Goal: Information Seeking & Learning: Learn about a topic

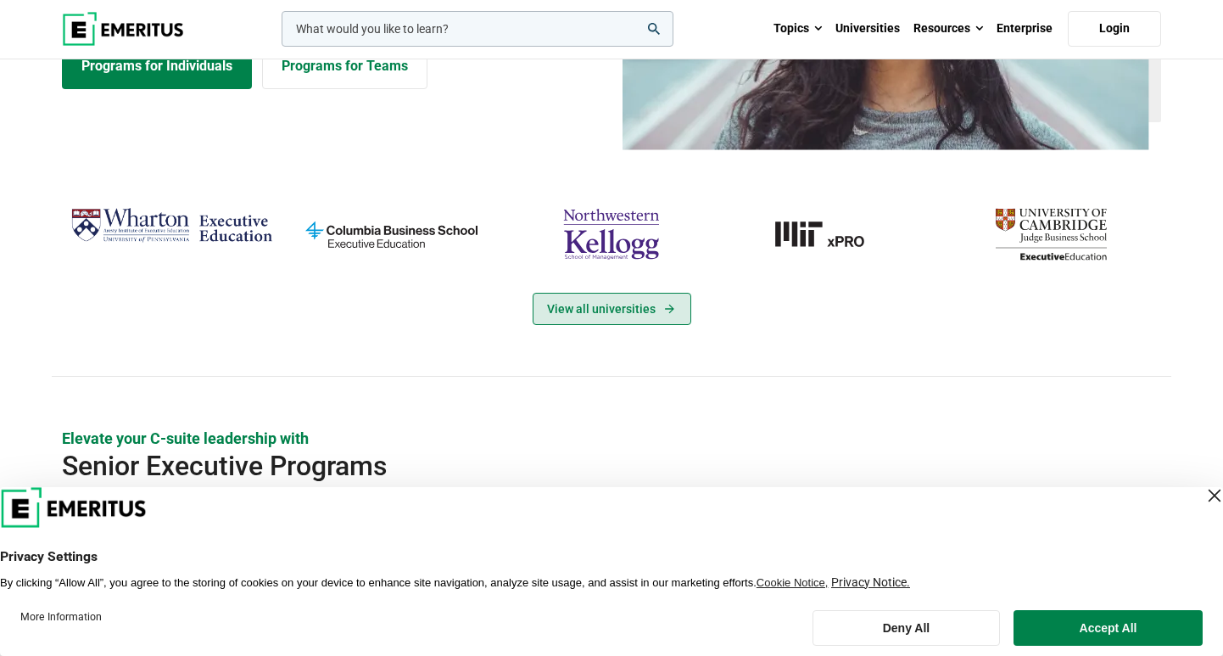
scroll to position [261, 0]
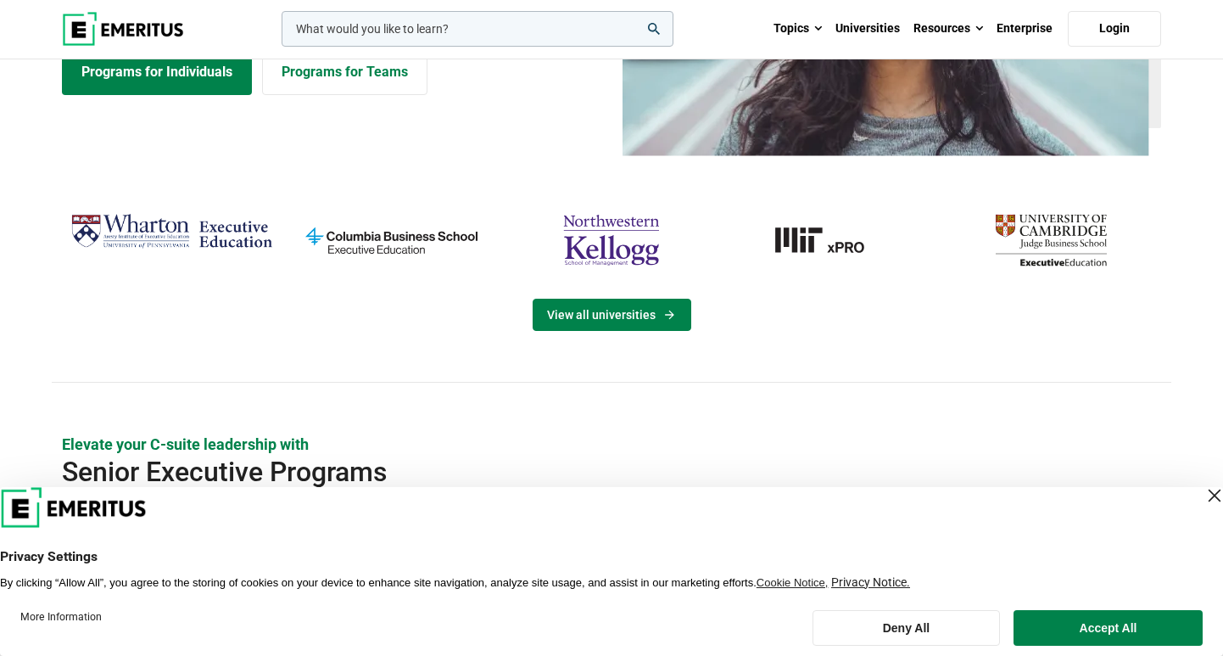
click at [634, 316] on link "View all universities" at bounding box center [612, 315] width 159 height 32
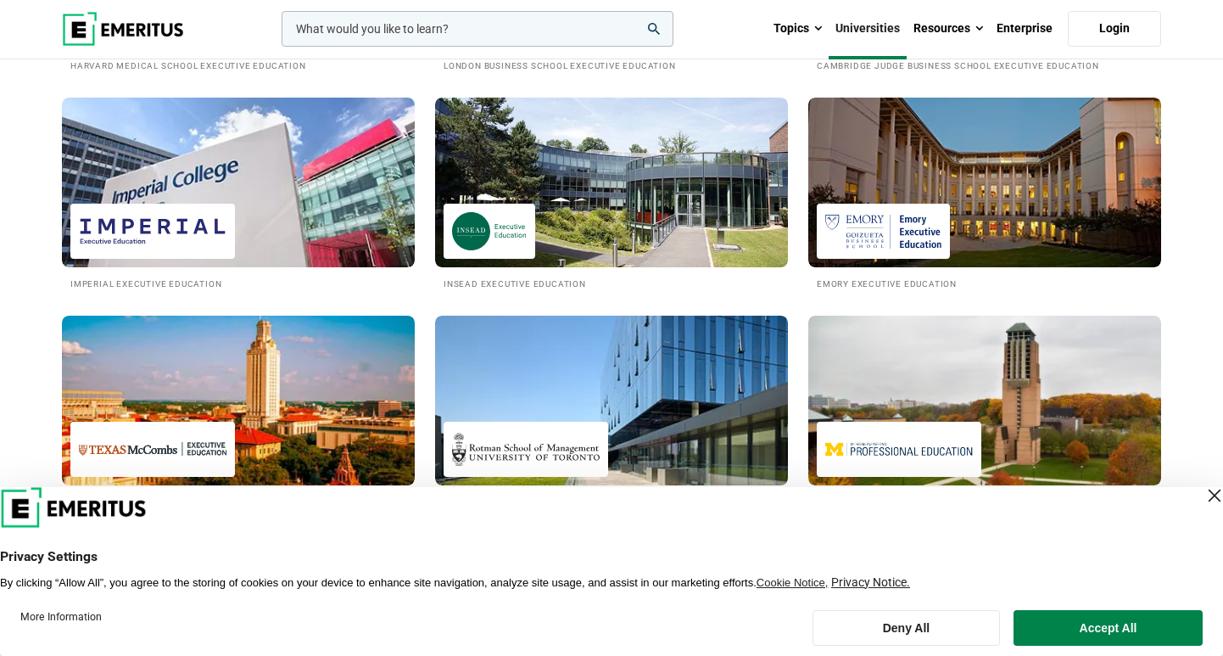
scroll to position [923, 0]
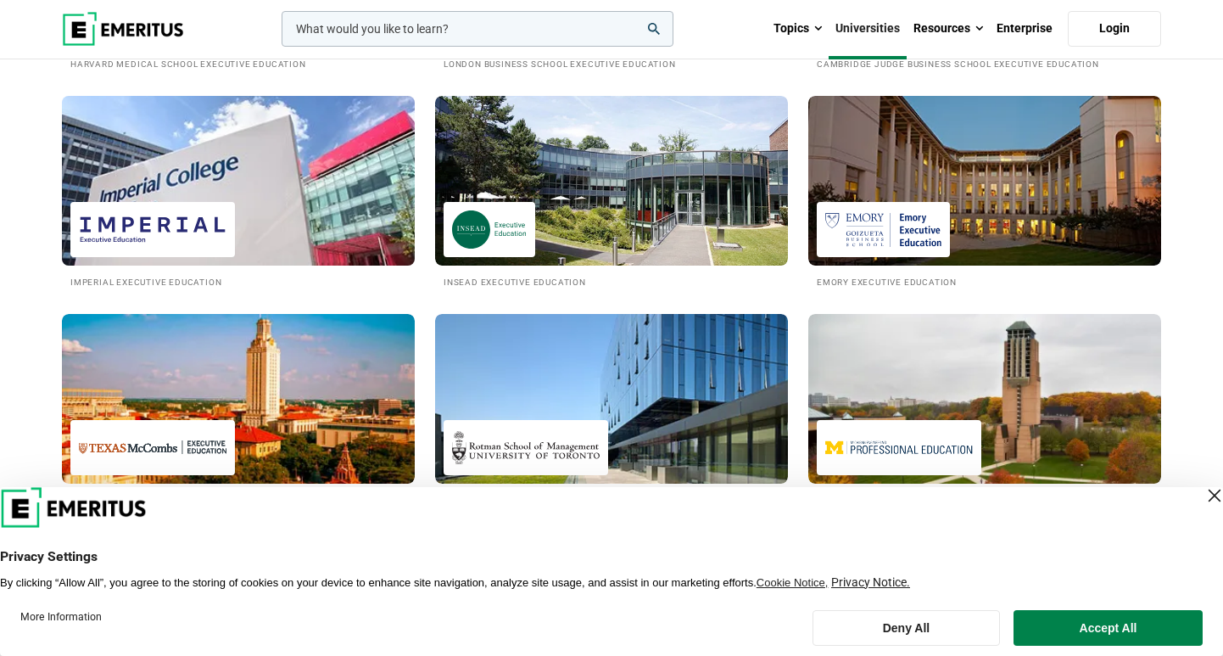
click at [222, 207] on div at bounding box center [152, 229] width 165 height 55
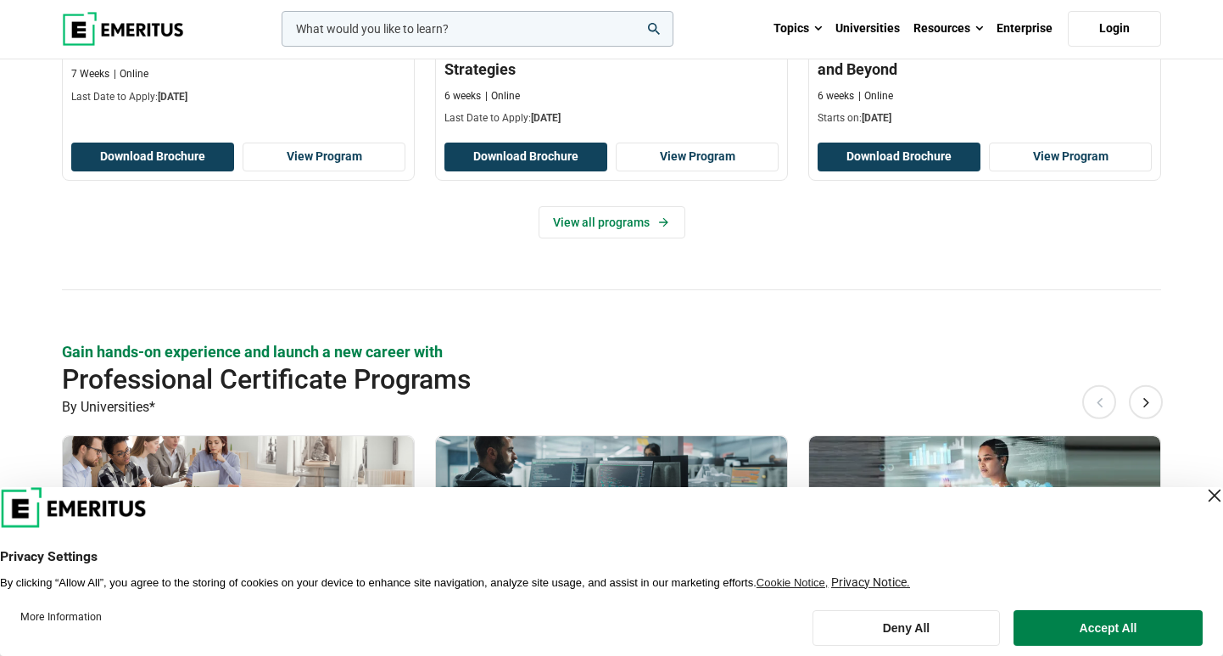
scroll to position [1345, 0]
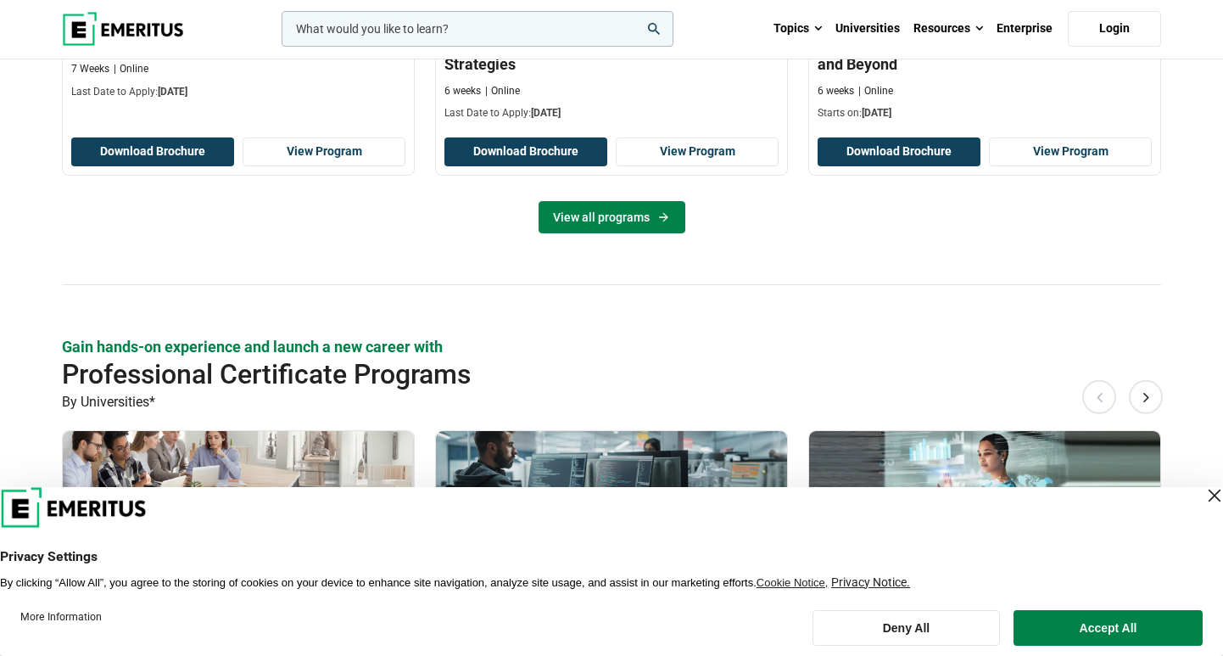
click at [638, 230] on link "View all programs" at bounding box center [612, 217] width 147 height 32
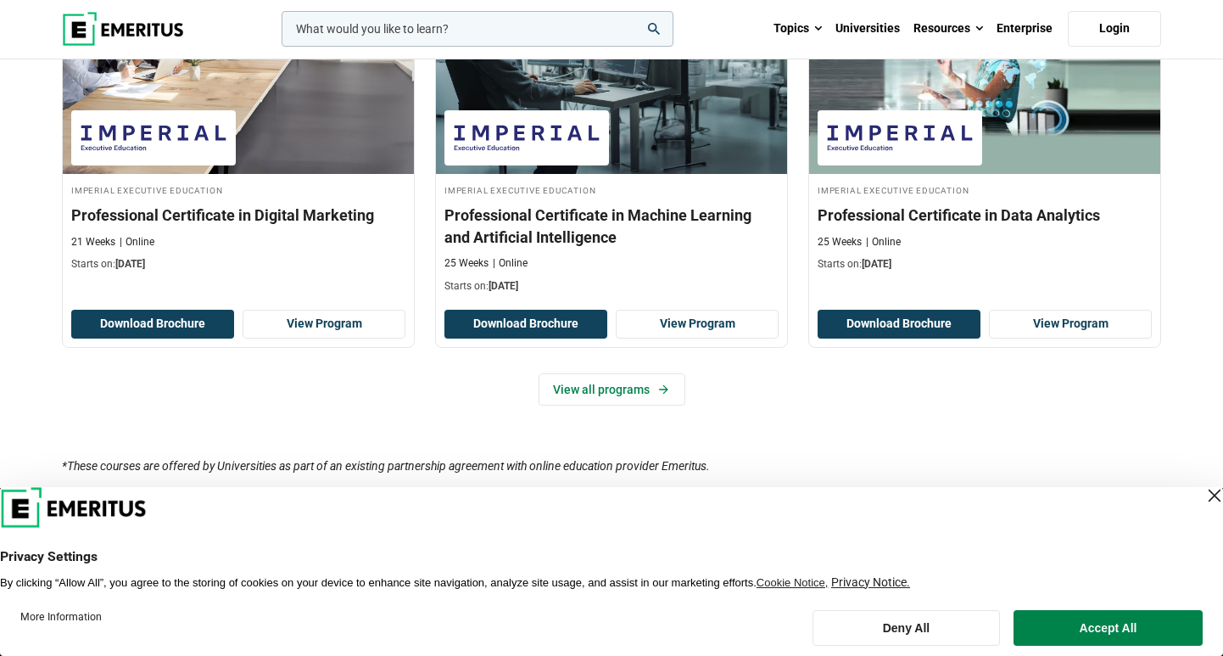
scroll to position [1834, 0]
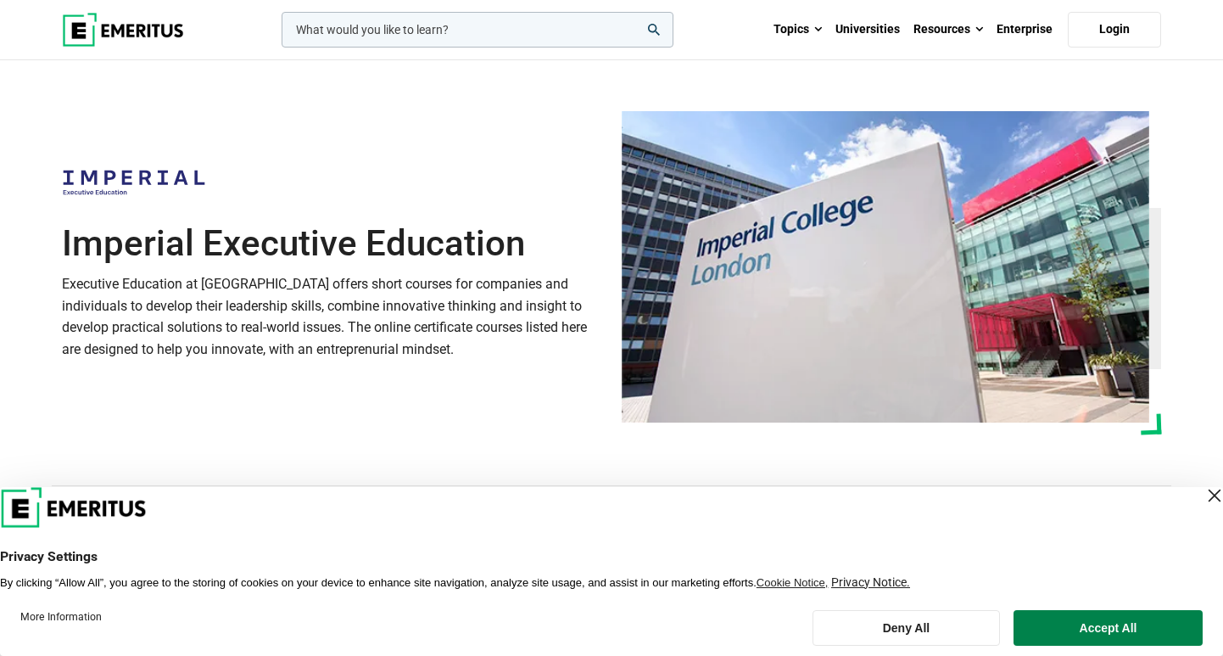
click at [417, 38] on input "woocommerce-product-search-field-0" at bounding box center [478, 30] width 392 height 36
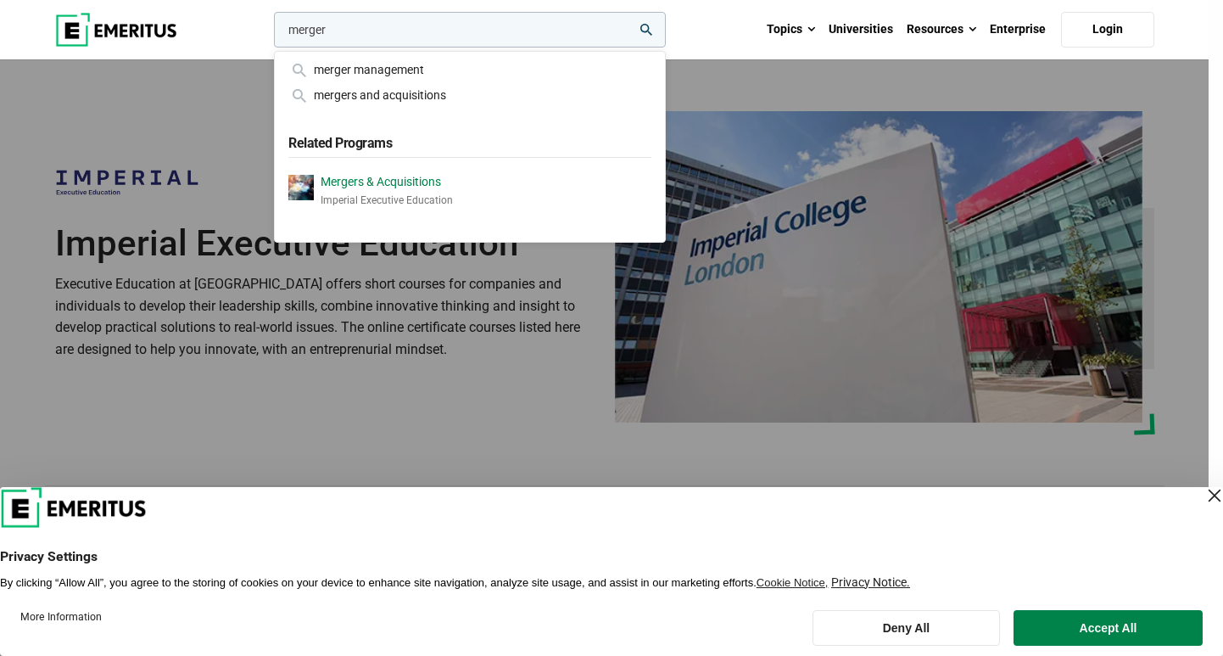
type input "merger"
click at [407, 187] on p "Mergers & Acquisitions" at bounding box center [387, 182] width 132 height 14
